Goal: Task Accomplishment & Management: Manage account settings

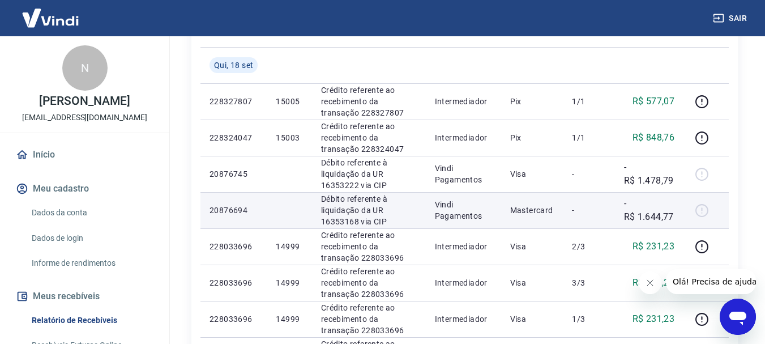
scroll to position [224, 0]
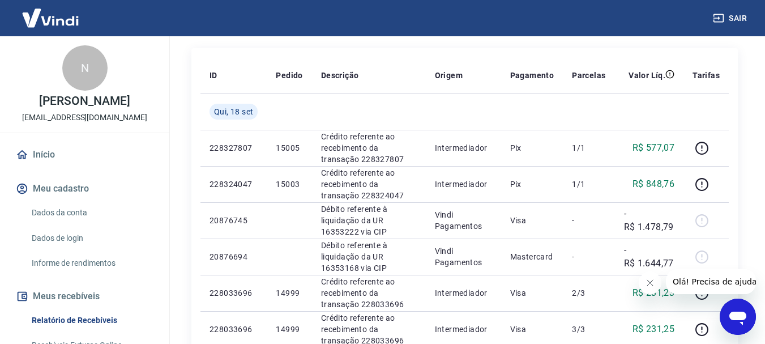
scroll to position [226, 0]
